Goal: Task Accomplishment & Management: Use online tool/utility

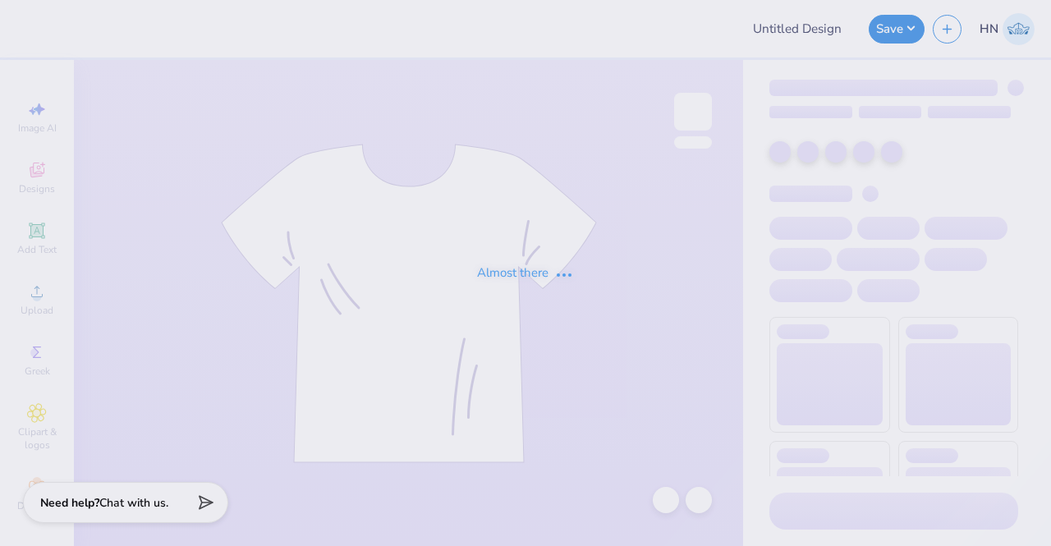
type input "DPHIE New Sets!"
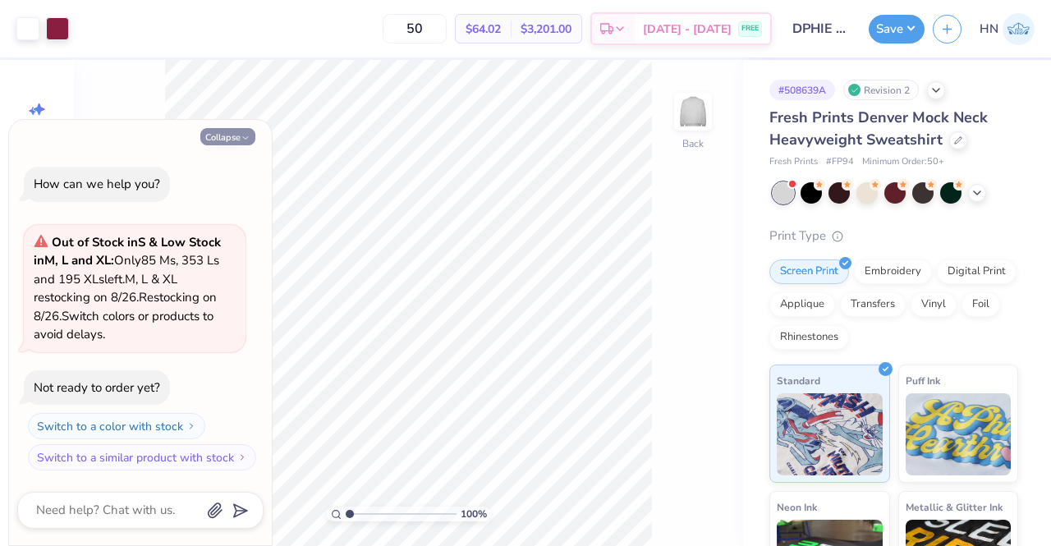
click at [227, 139] on button "Collapse" at bounding box center [227, 136] width 55 height 17
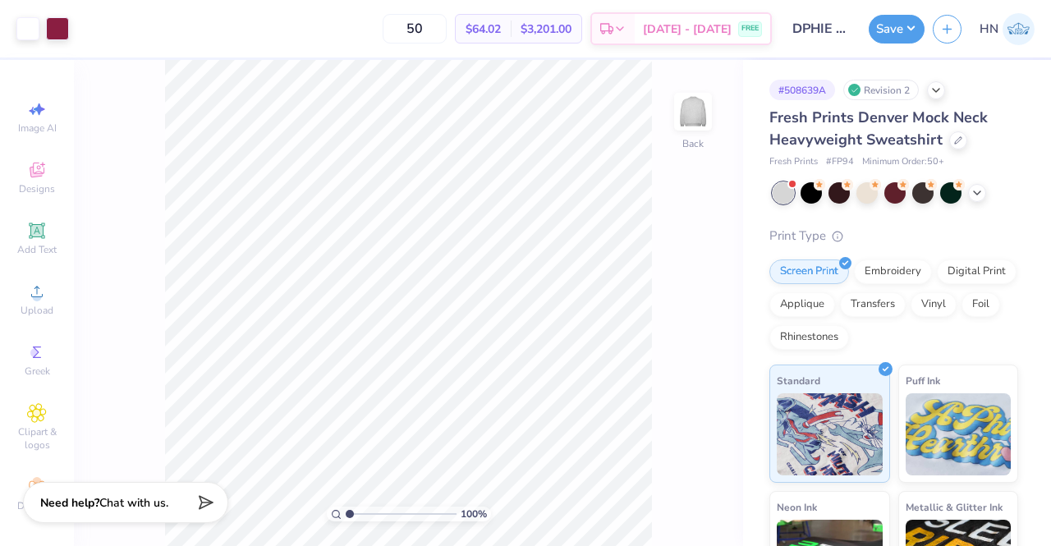
click at [963, 193] on div at bounding box center [896, 192] width 246 height 21
click at [980, 190] on polyline at bounding box center [977, 191] width 7 height 3
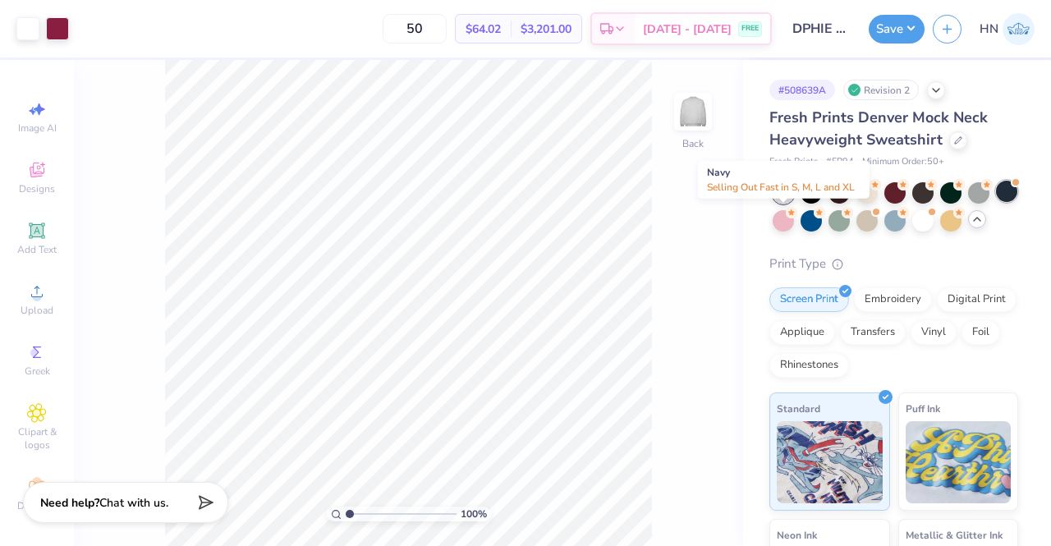
click at [996, 202] on div at bounding box center [1006, 191] width 21 height 21
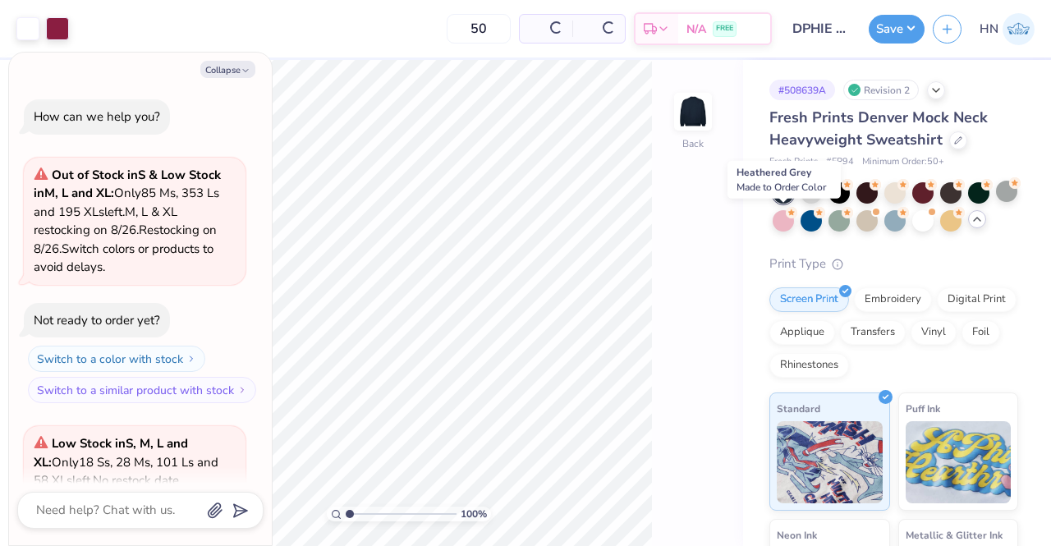
scroll to position [182, 0]
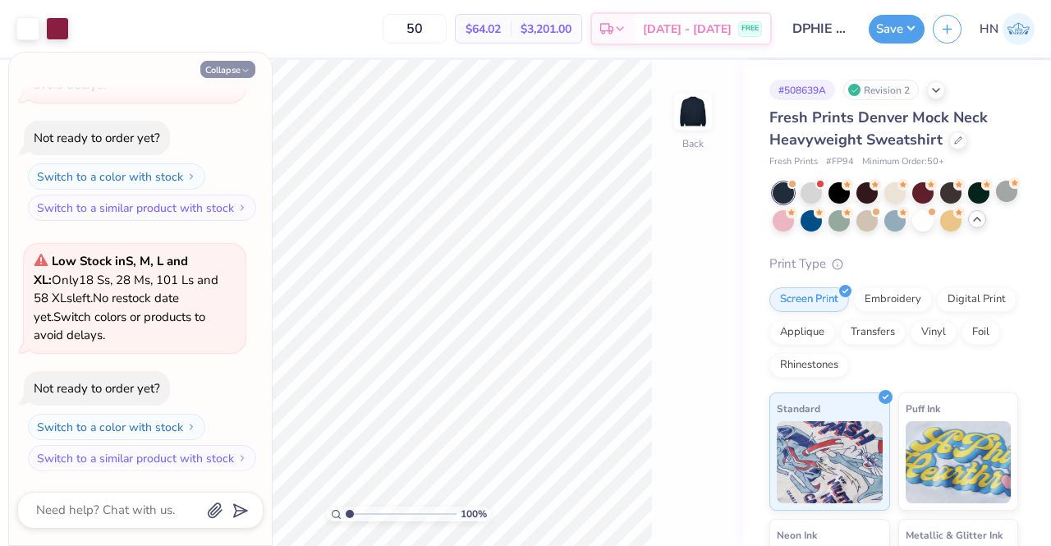
click at [215, 67] on button "Collapse" at bounding box center [227, 69] width 55 height 17
type textarea "x"
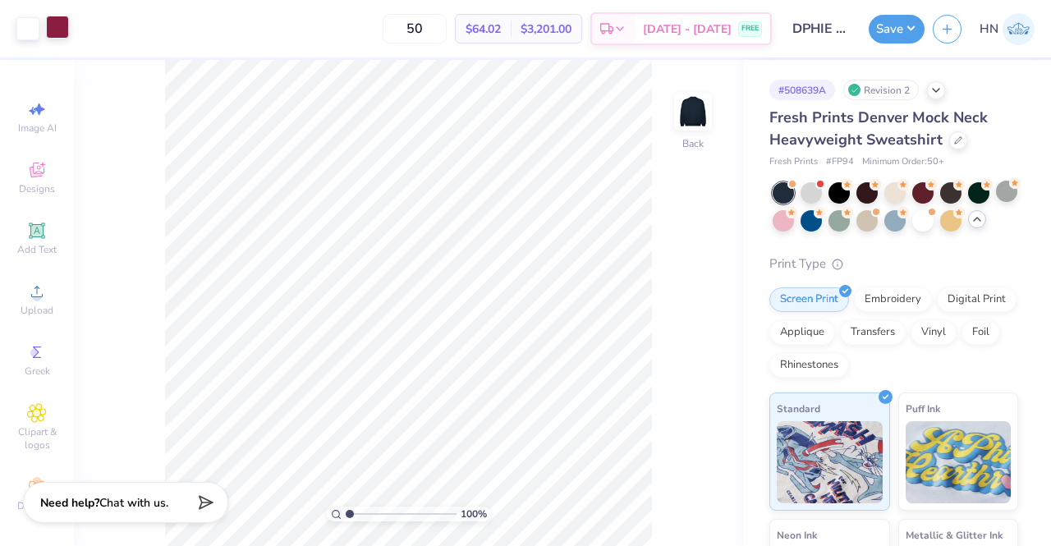
click at [57, 32] on div at bounding box center [57, 27] width 23 height 23
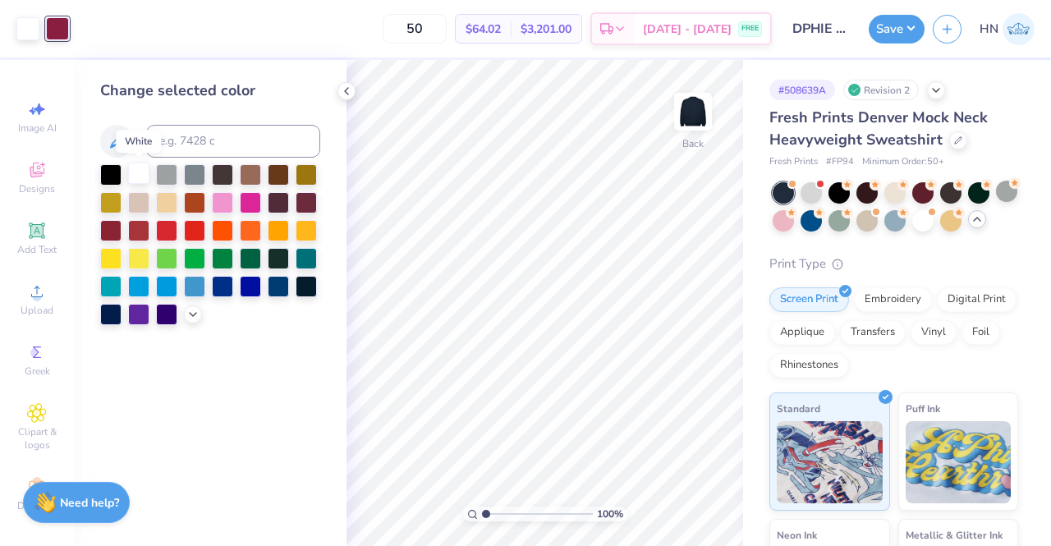
click at [138, 168] on div at bounding box center [138, 173] width 21 height 21
click at [670, 495] on icon at bounding box center [666, 500] width 16 height 16
click at [200, 259] on div at bounding box center [194, 256] width 21 height 21
click at [64, 30] on div at bounding box center [57, 27] width 23 height 23
click at [146, 168] on div at bounding box center [138, 173] width 21 height 21
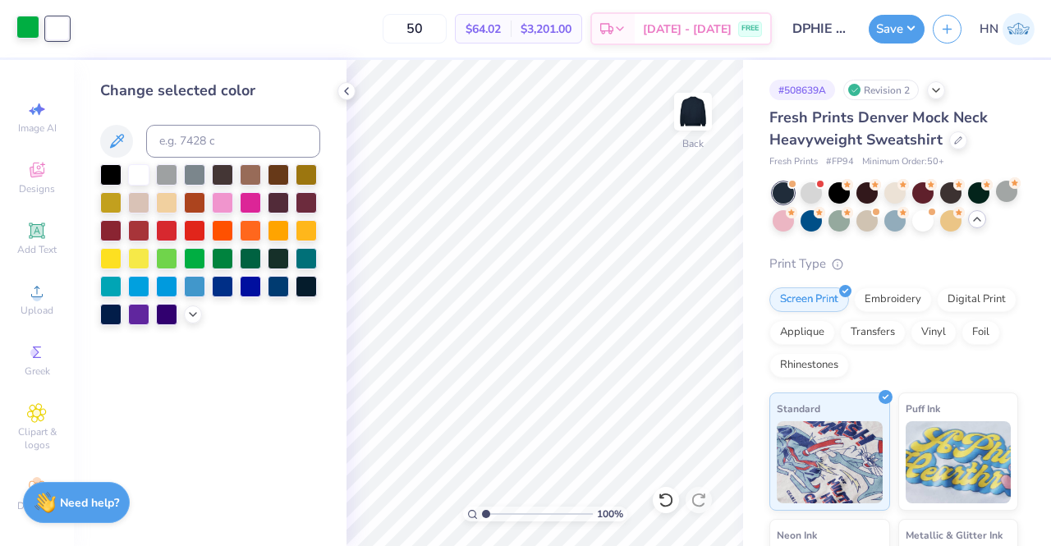
click at [34, 30] on div at bounding box center [27, 27] width 23 height 23
click at [202, 138] on input at bounding box center [233, 141] width 174 height 33
type input "208"
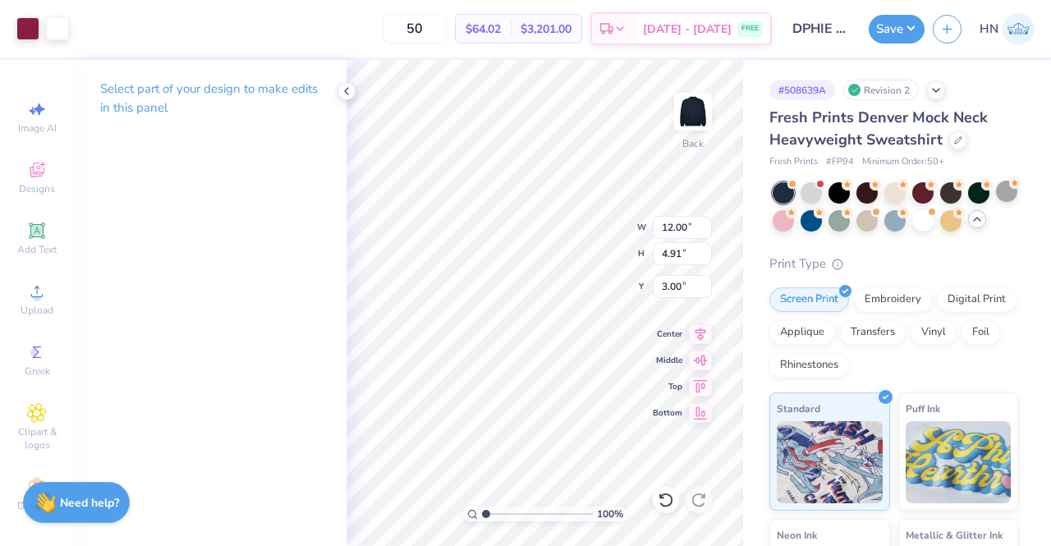
type input "12.34"
type input "5.05"
click at [682, 223] on input "12.34" at bounding box center [682, 227] width 59 height 23
drag, startPoint x: 683, startPoint y: 224, endPoint x: 685, endPoint y: 234, distance: 10.0
click at [685, 226] on input "12.34" at bounding box center [682, 227] width 59 height 23
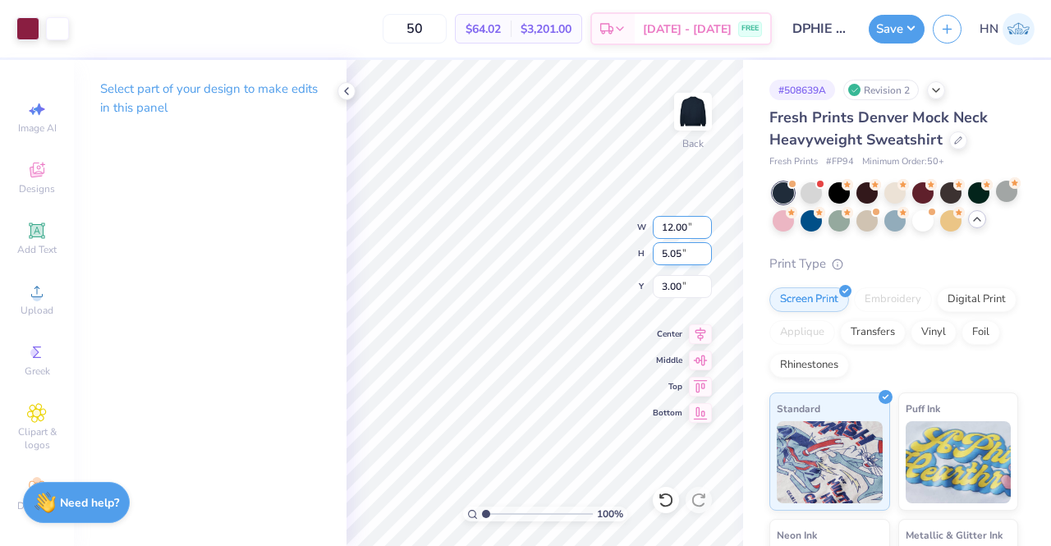
type input "12.00"
type input "4.91"
type input "3.07"
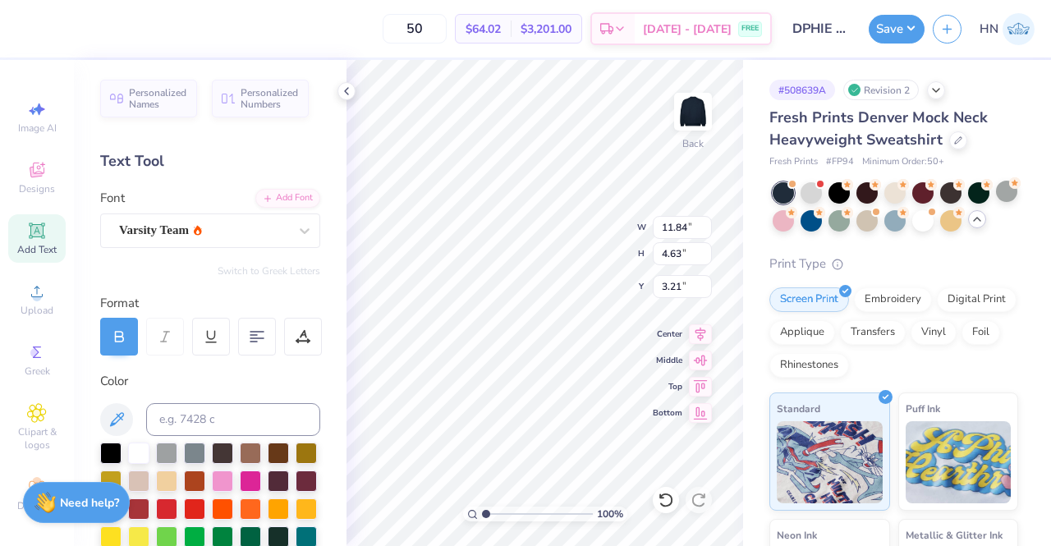
type input "3.00"
click at [672, 500] on icon at bounding box center [666, 500] width 16 height 16
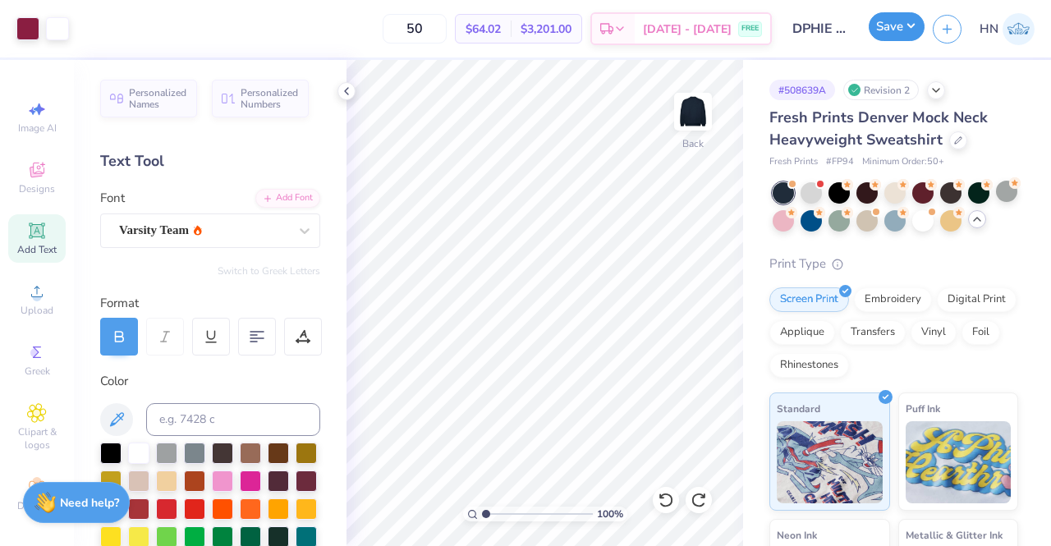
click at [895, 34] on button "Save" at bounding box center [897, 26] width 56 height 29
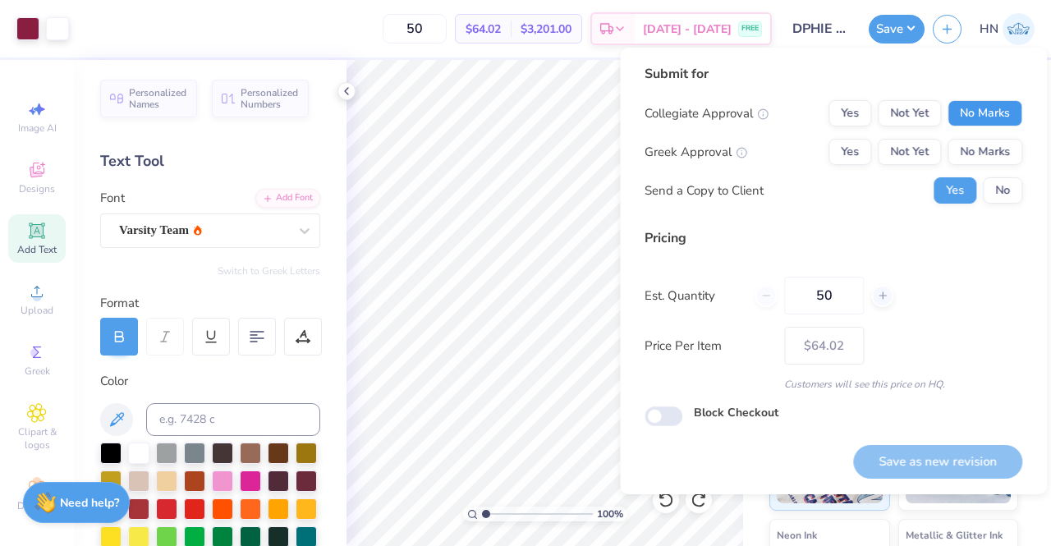
click at [972, 117] on button "No Marks" at bounding box center [985, 113] width 75 height 26
click at [855, 158] on button "Yes" at bounding box center [849, 152] width 43 height 26
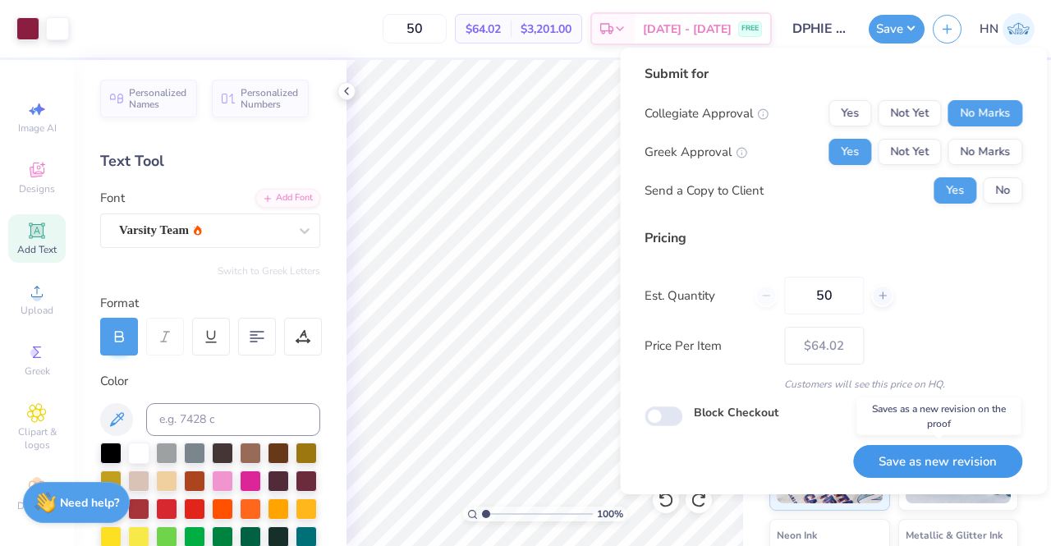
click at [961, 463] on button "Save as new revision" at bounding box center [937, 462] width 169 height 34
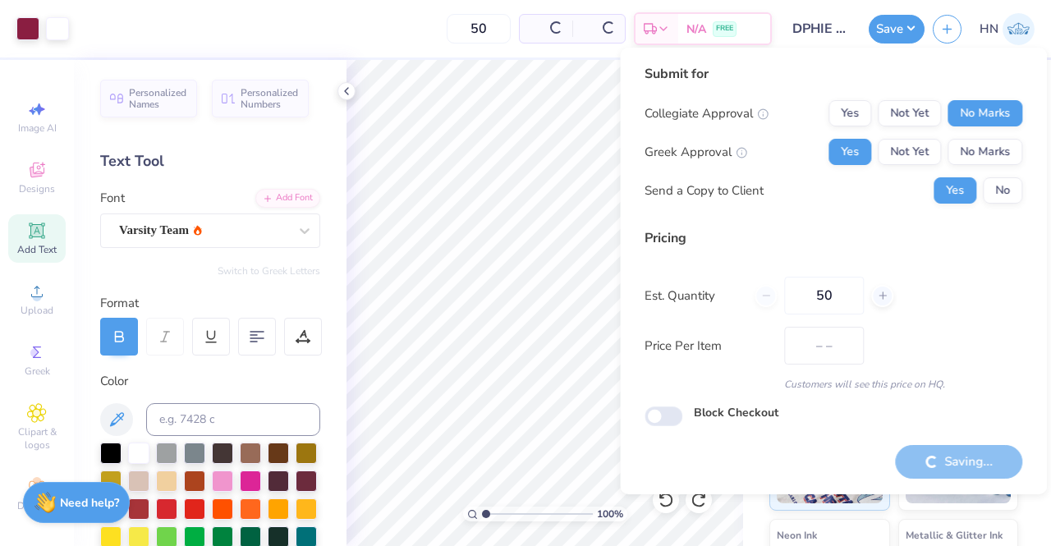
type input "$64.02"
click at [351, 96] on icon at bounding box center [346, 91] width 13 height 13
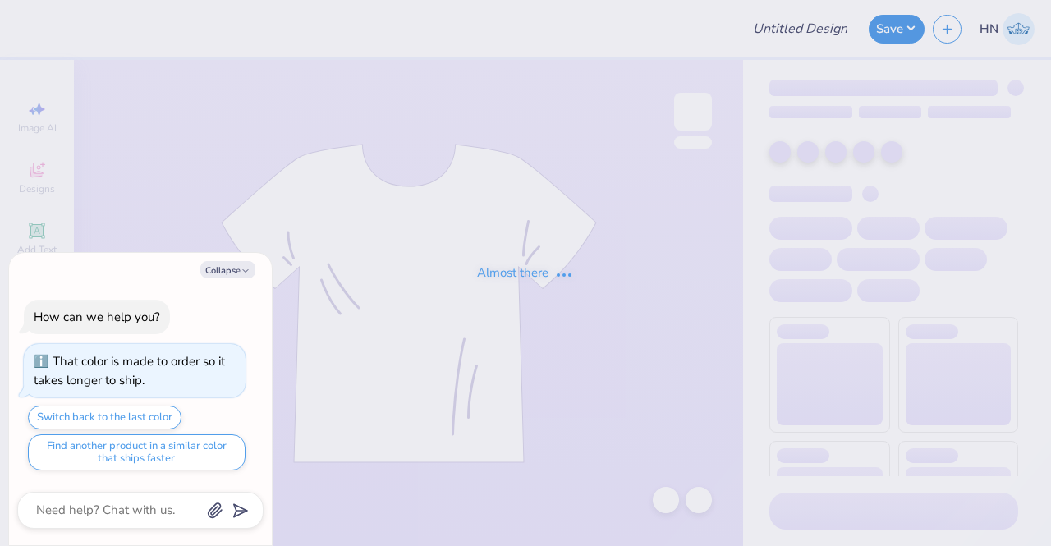
type input "DPHIE New Sets!"
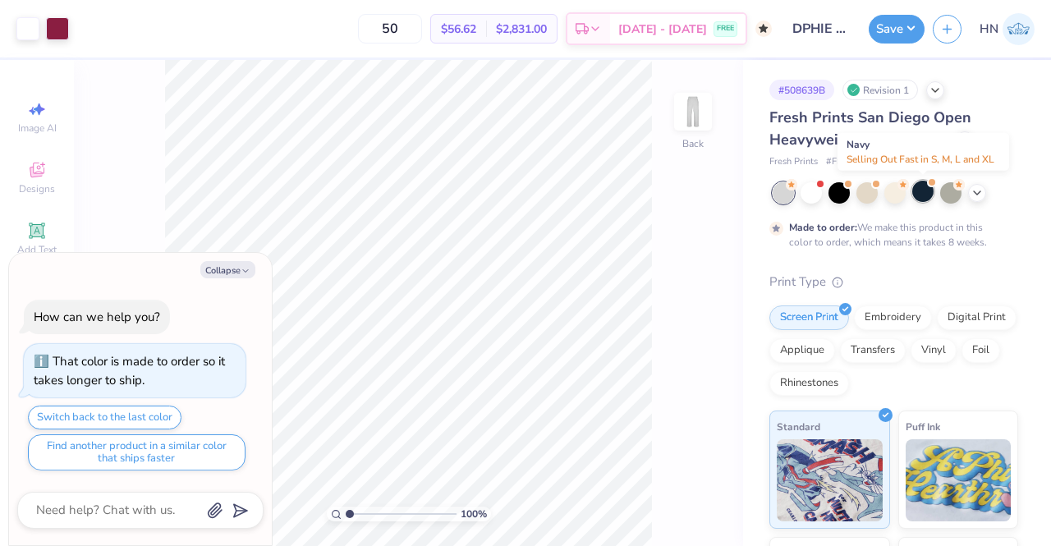
click at [920, 186] on div at bounding box center [922, 191] width 21 height 21
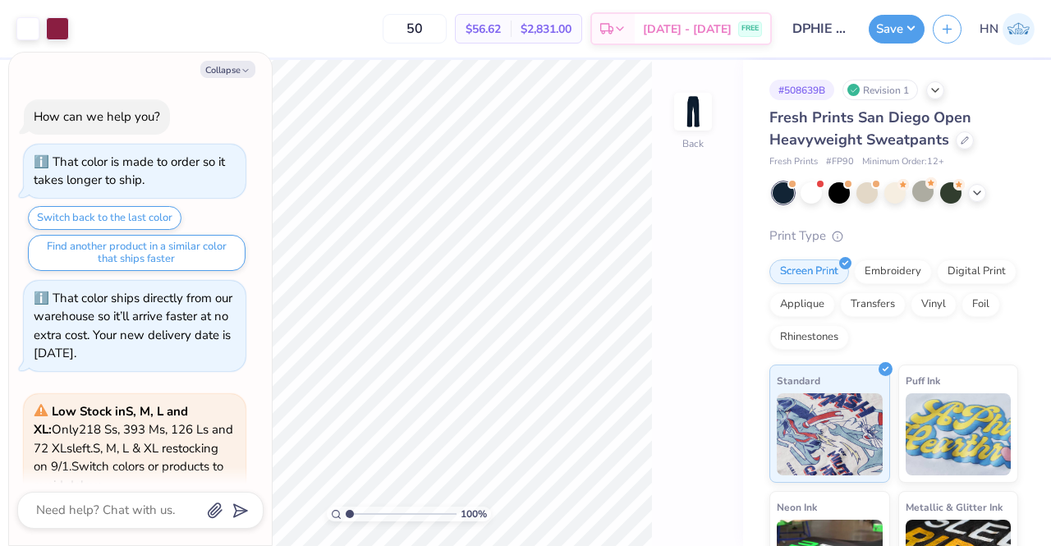
scroll to position [149, 0]
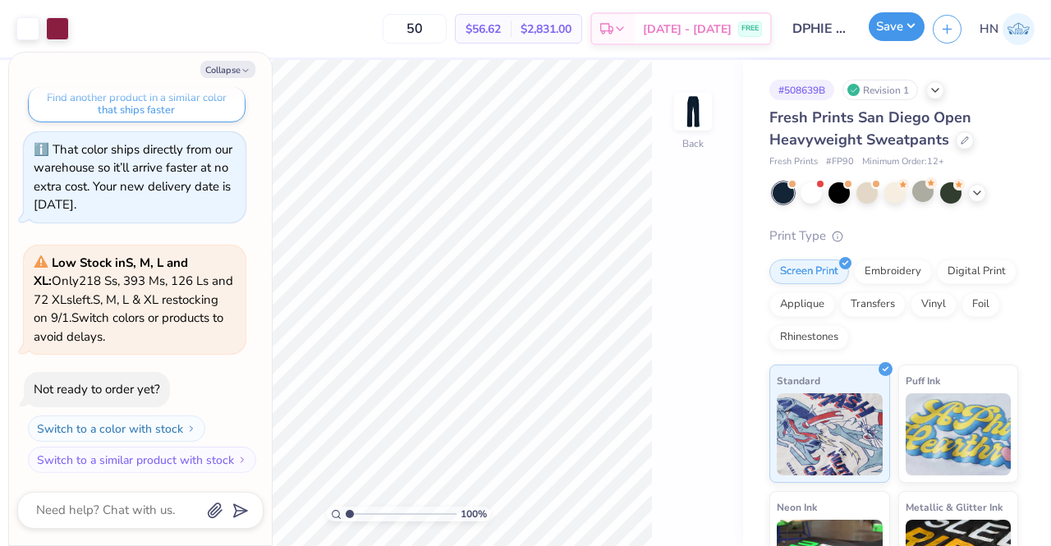
click at [919, 33] on button "Save" at bounding box center [897, 26] width 56 height 29
type textarea "x"
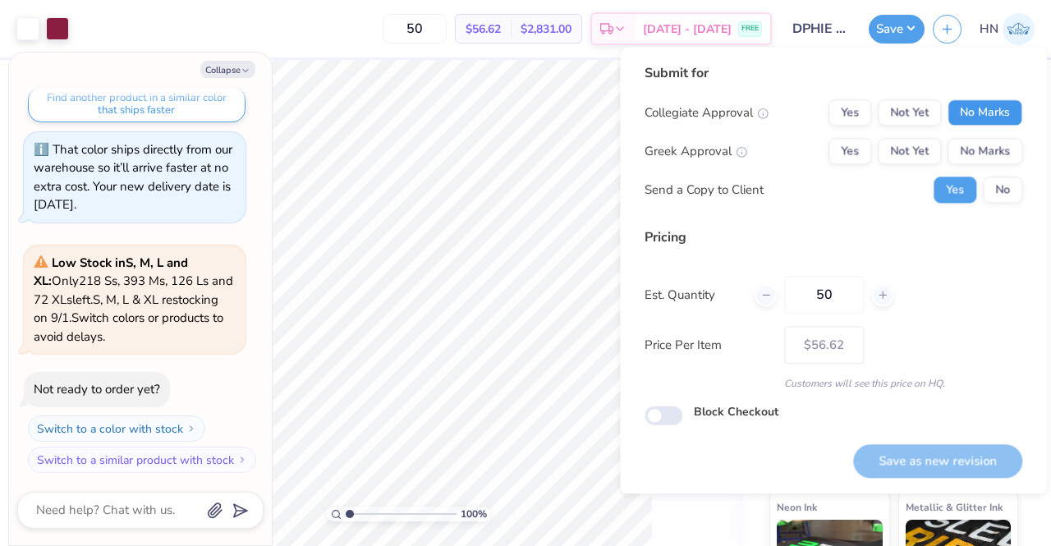
click at [962, 100] on button "No Marks" at bounding box center [985, 112] width 75 height 26
click at [829, 159] on div "Greek Approval Yes Not Yet No Marks" at bounding box center [834, 151] width 378 height 26
click at [851, 163] on button "Yes" at bounding box center [849, 151] width 43 height 26
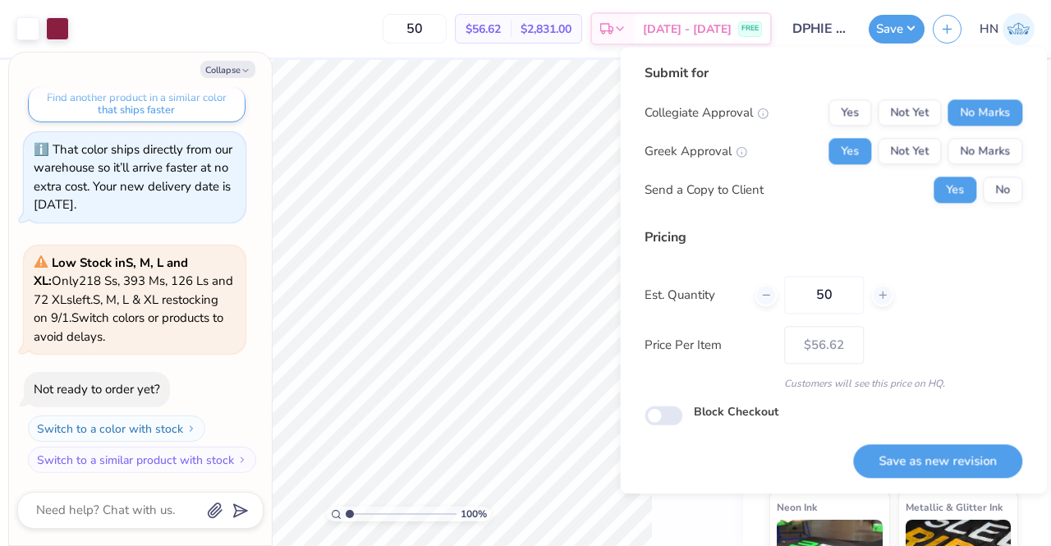
click at [933, 459] on button "Save as new revision" at bounding box center [937, 461] width 169 height 34
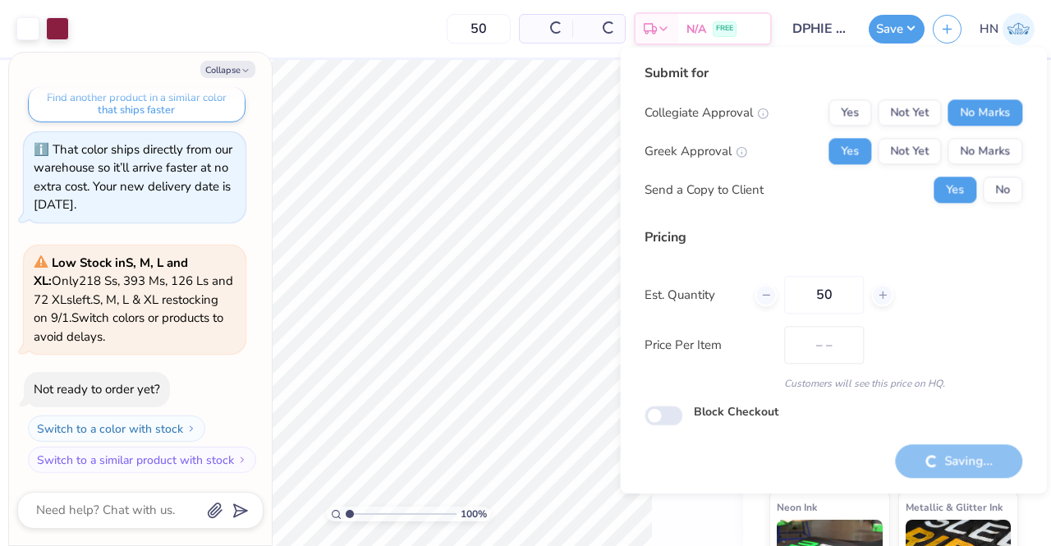
type input "$56.62"
type textarea "x"
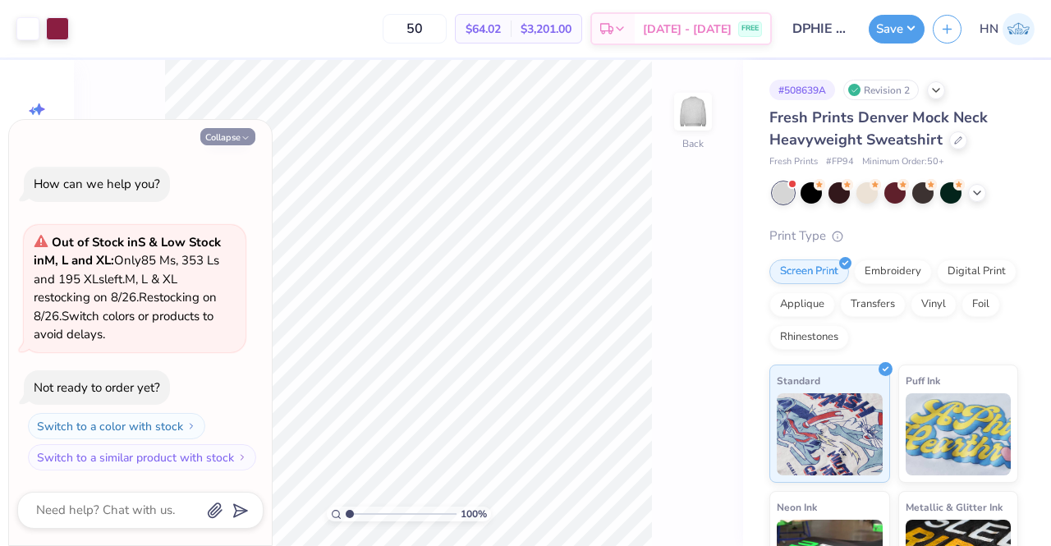
click at [226, 136] on button "Collapse" at bounding box center [227, 136] width 55 height 17
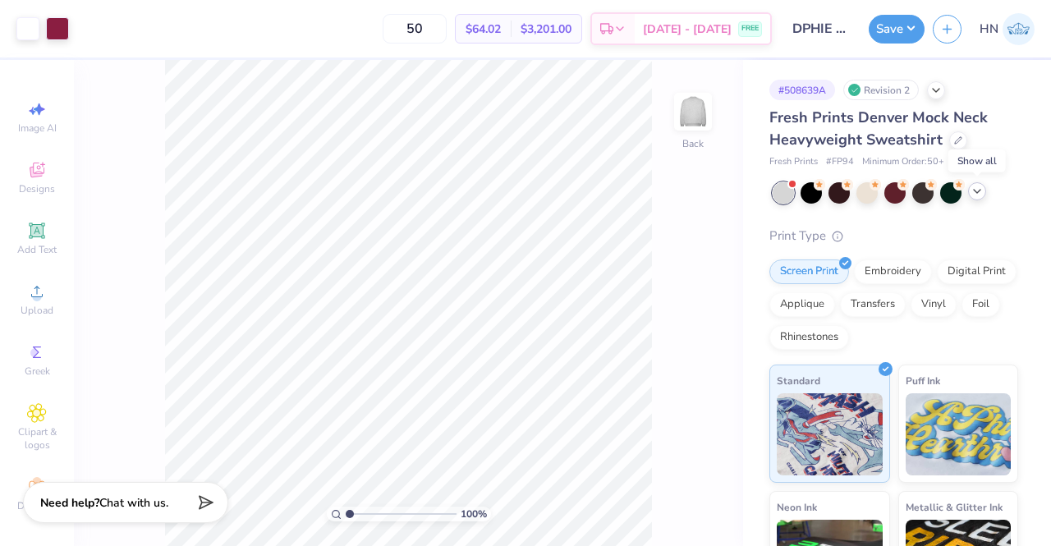
click at [978, 189] on icon at bounding box center [977, 191] width 13 height 13
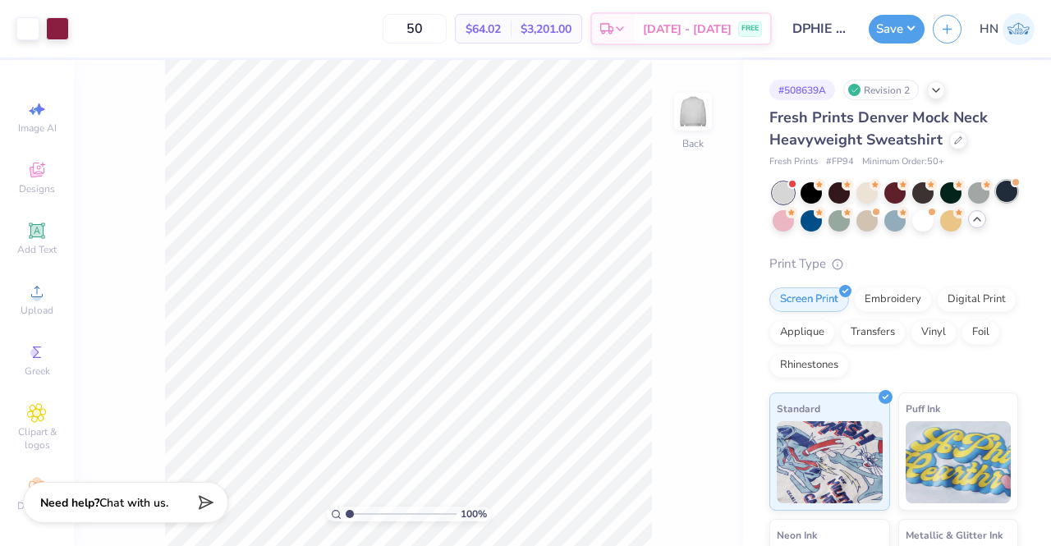
click at [996, 202] on div at bounding box center [1006, 191] width 21 height 21
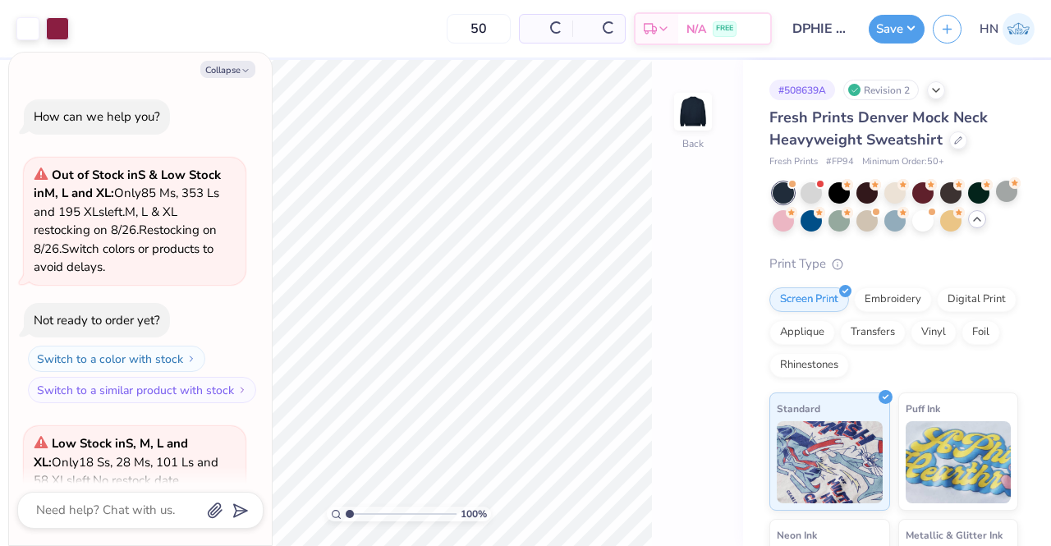
scroll to position [182, 0]
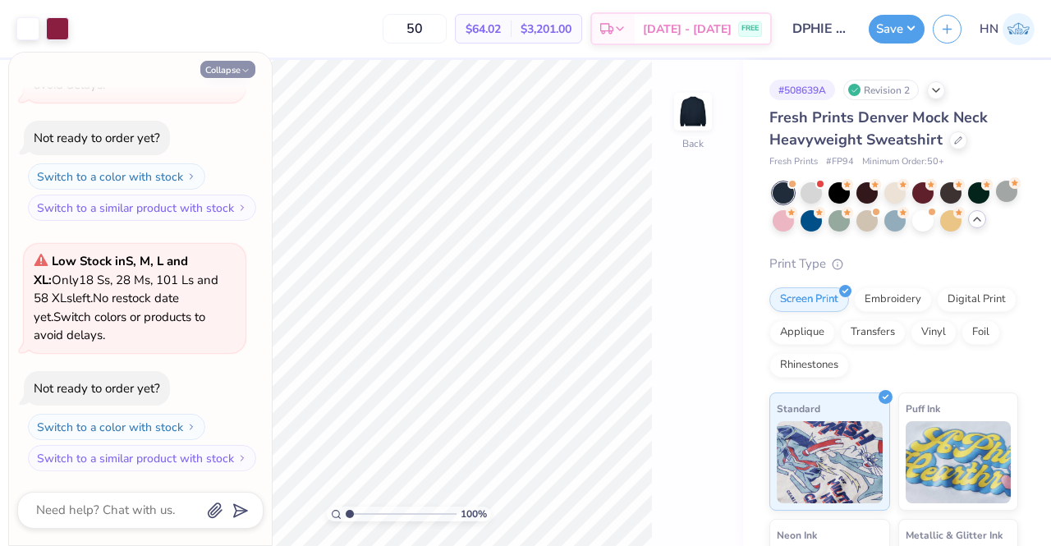
click at [227, 70] on button "Collapse" at bounding box center [227, 69] width 55 height 17
type textarea "x"
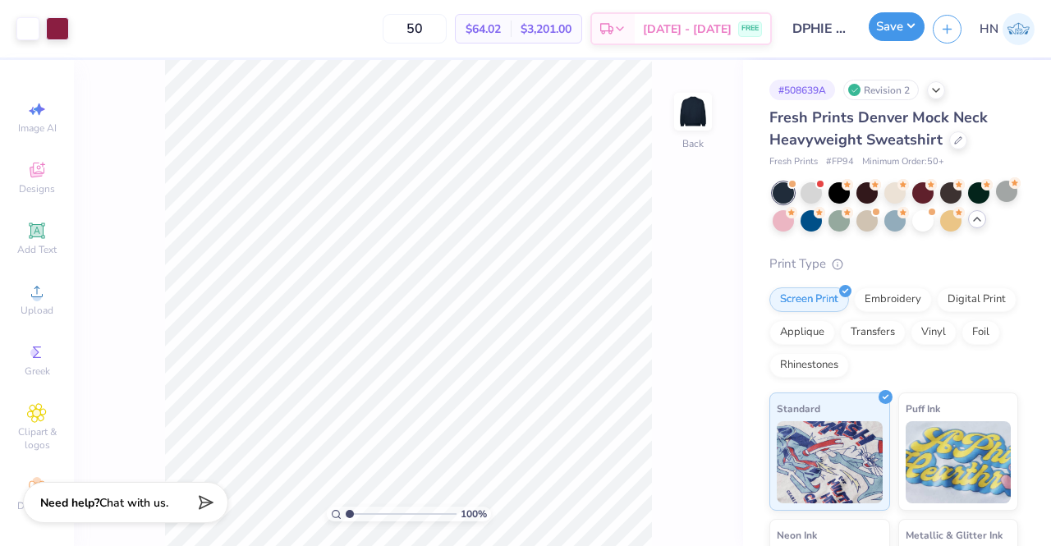
click at [907, 33] on button "Save" at bounding box center [897, 26] width 56 height 29
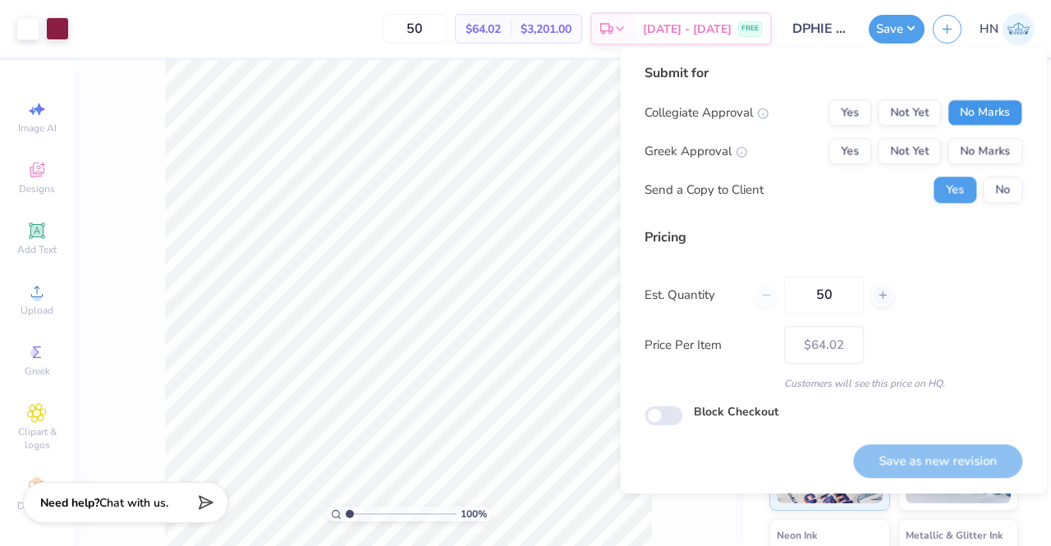
click at [981, 115] on button "No Marks" at bounding box center [985, 112] width 75 height 26
drag, startPoint x: 839, startPoint y: 155, endPoint x: 877, endPoint y: 223, distance: 77.2
click at [839, 155] on button "Yes" at bounding box center [849, 151] width 43 height 26
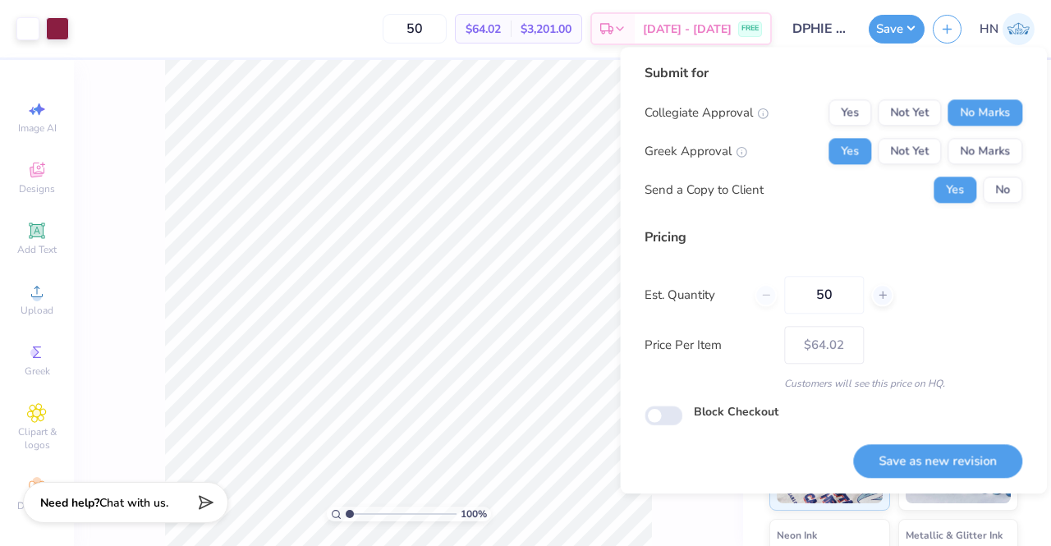
click at [1003, 443] on div "Save as new revision" at bounding box center [937, 452] width 169 height 52
click at [997, 456] on button "Save as new revision" at bounding box center [937, 461] width 169 height 34
type input "$64.02"
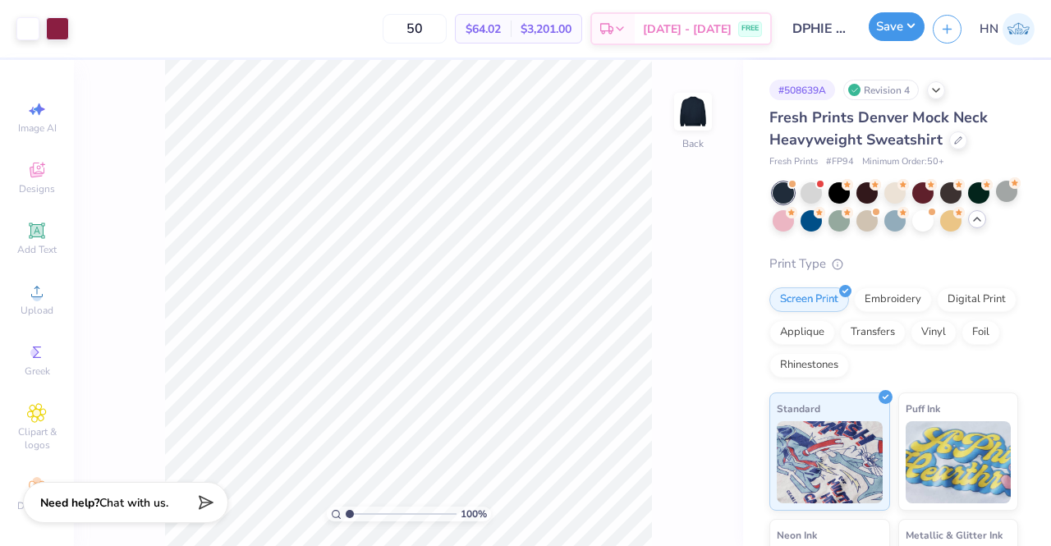
click at [890, 35] on button "Save" at bounding box center [897, 26] width 56 height 29
